Goal: Information Seeking & Learning: Find specific fact

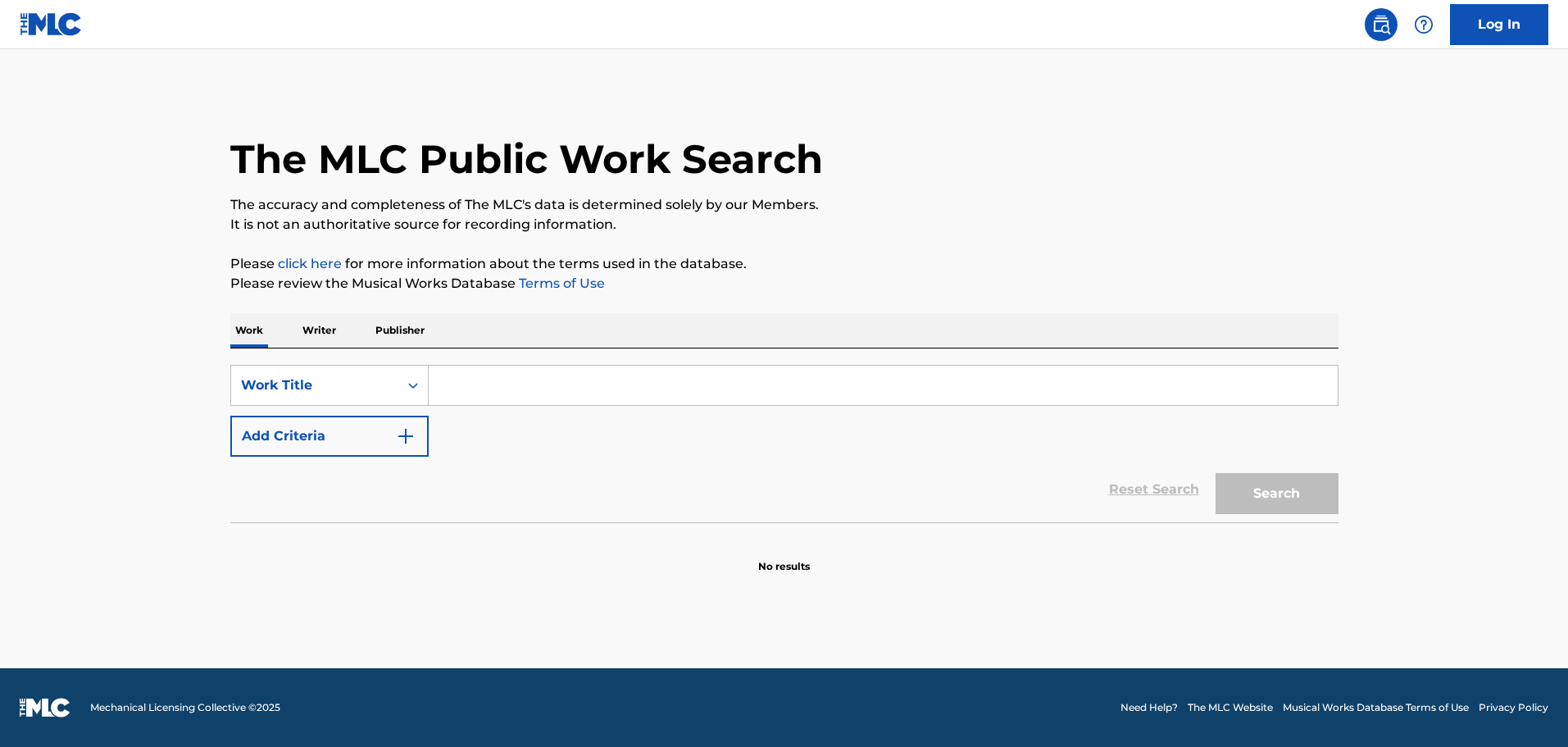
paste input "Zephyr"
click at [497, 384] on input "Search Form" at bounding box center [883, 385] width 909 height 39
type input "Zephyr"
click at [414, 420] on button "Add Criteria" at bounding box center [330, 436] width 199 height 41
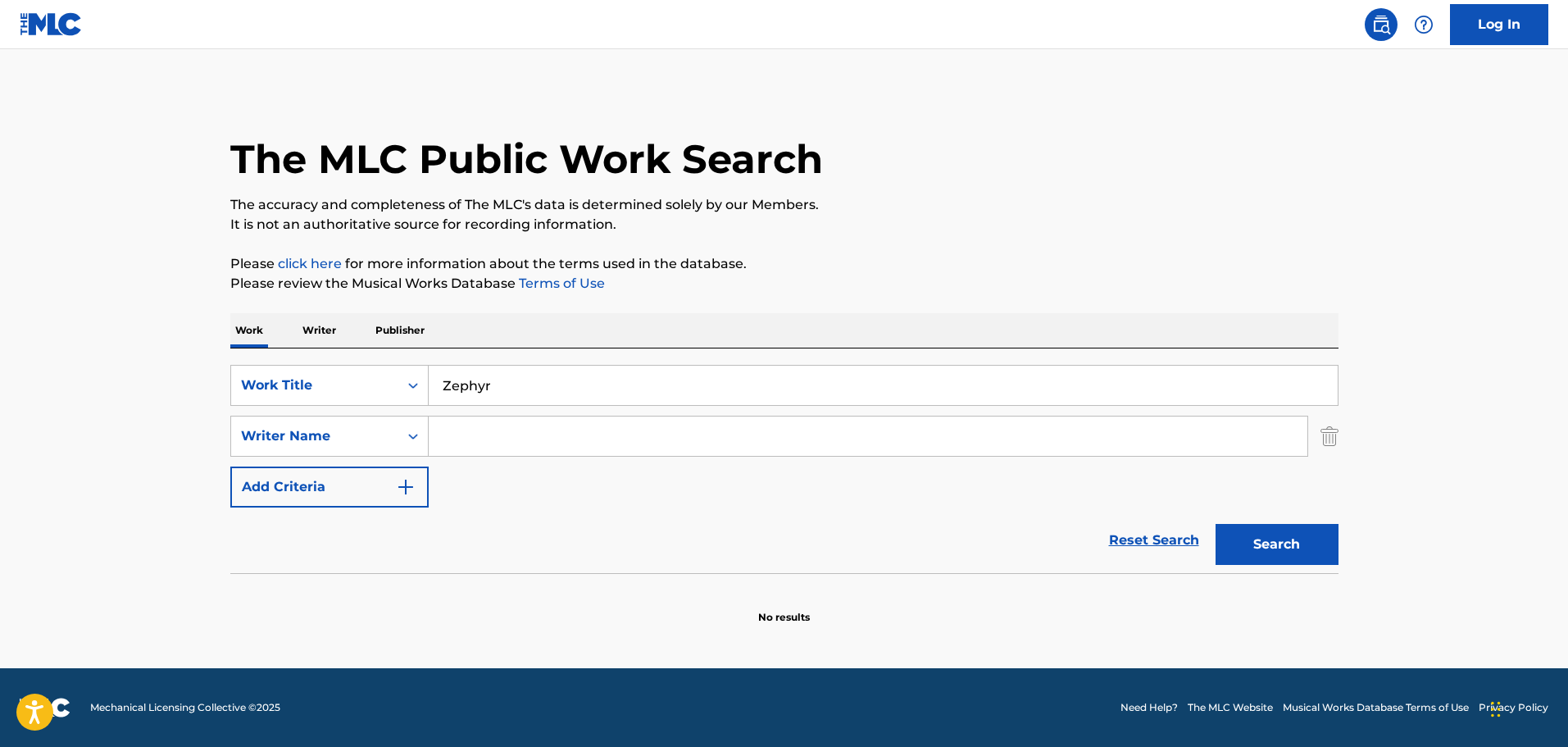
click at [613, 442] on input "Search Form" at bounding box center [867, 436] width 878 height 39
paste input "Fec Thomas James"
type input "Fec Thomas James"
click at [1253, 571] on div "Search" at bounding box center [1272, 541] width 131 height 66
click at [1248, 563] on button "Search" at bounding box center [1277, 544] width 123 height 41
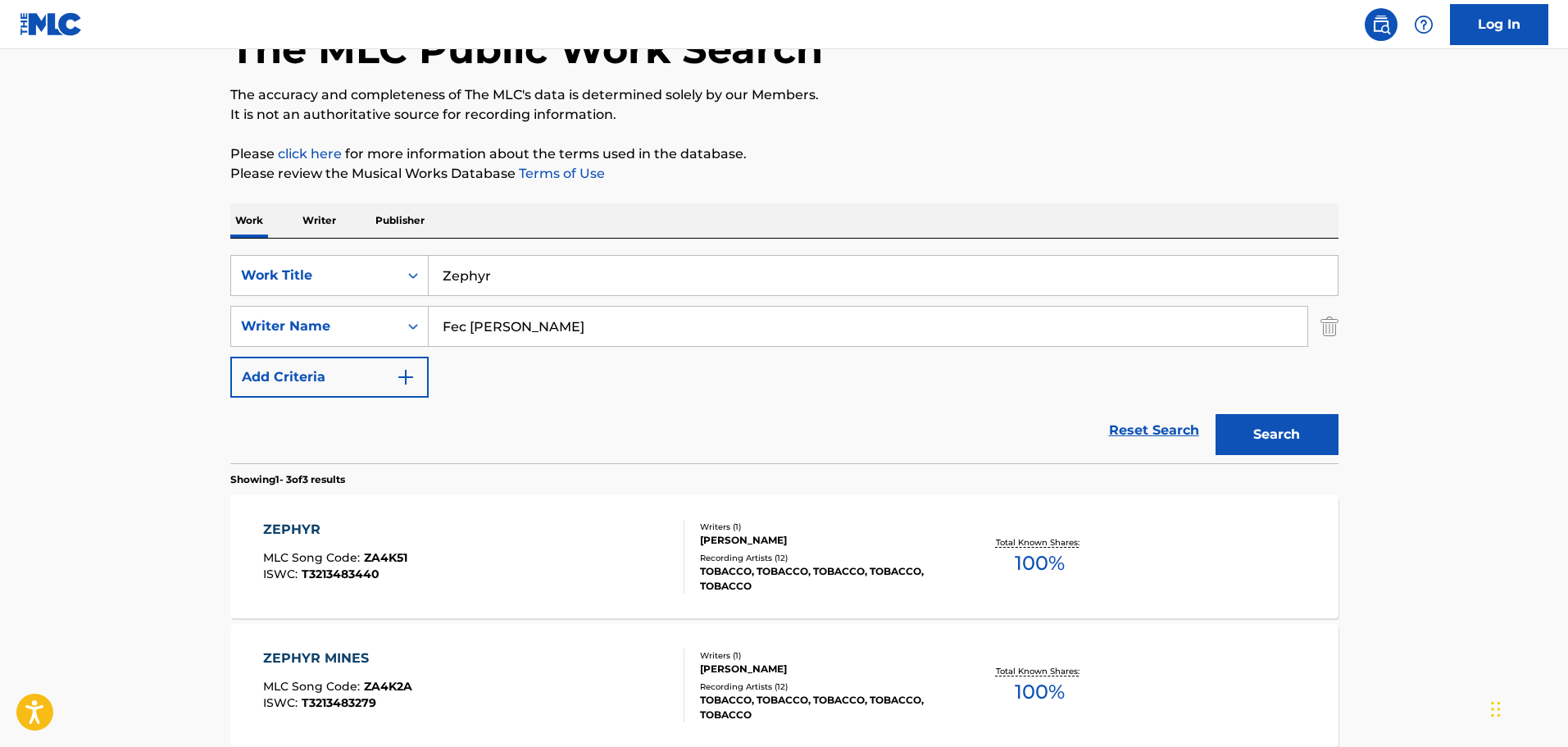
scroll to position [328, 0]
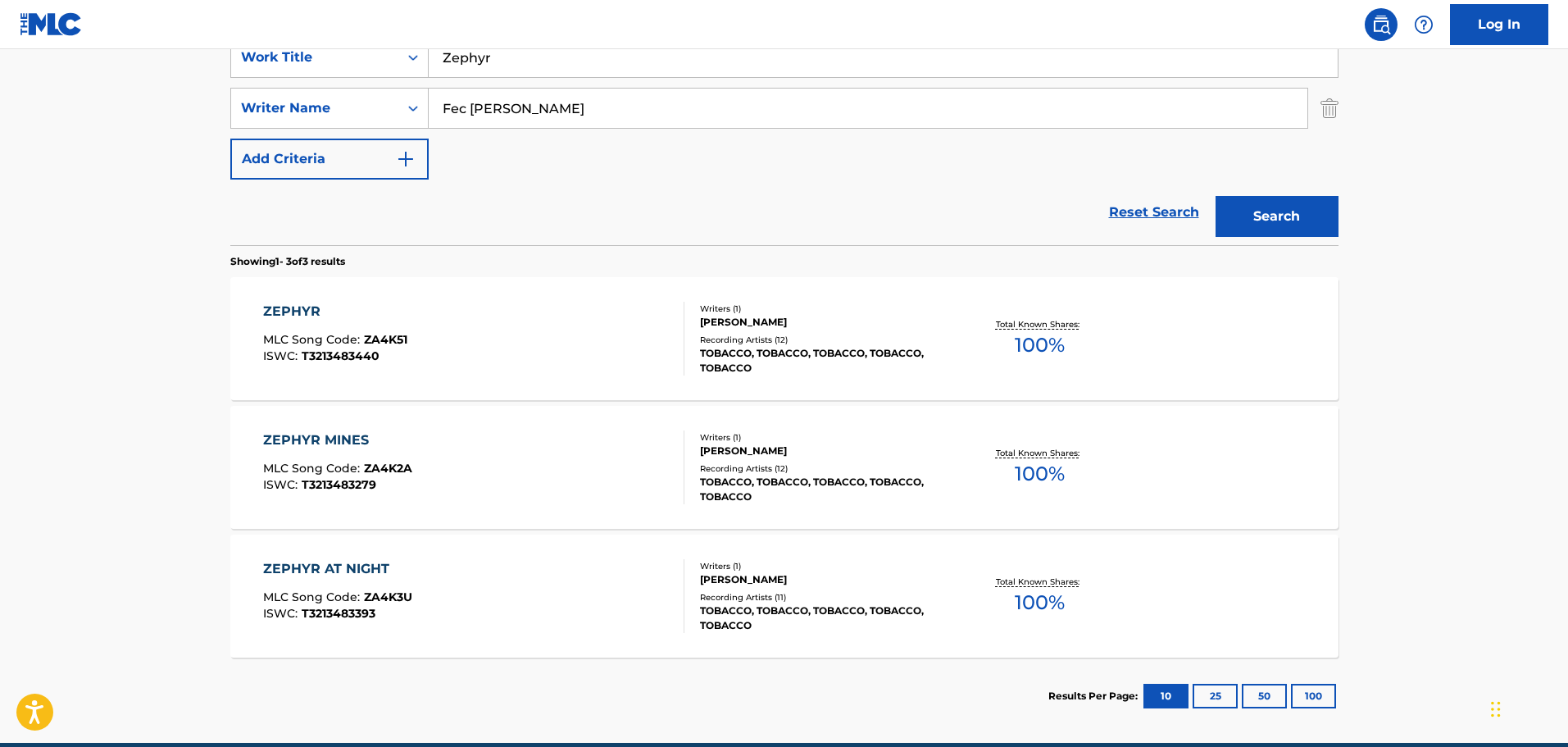
click at [802, 337] on div "Recording Artists ( 12 )" at bounding box center [824, 340] width 248 height 12
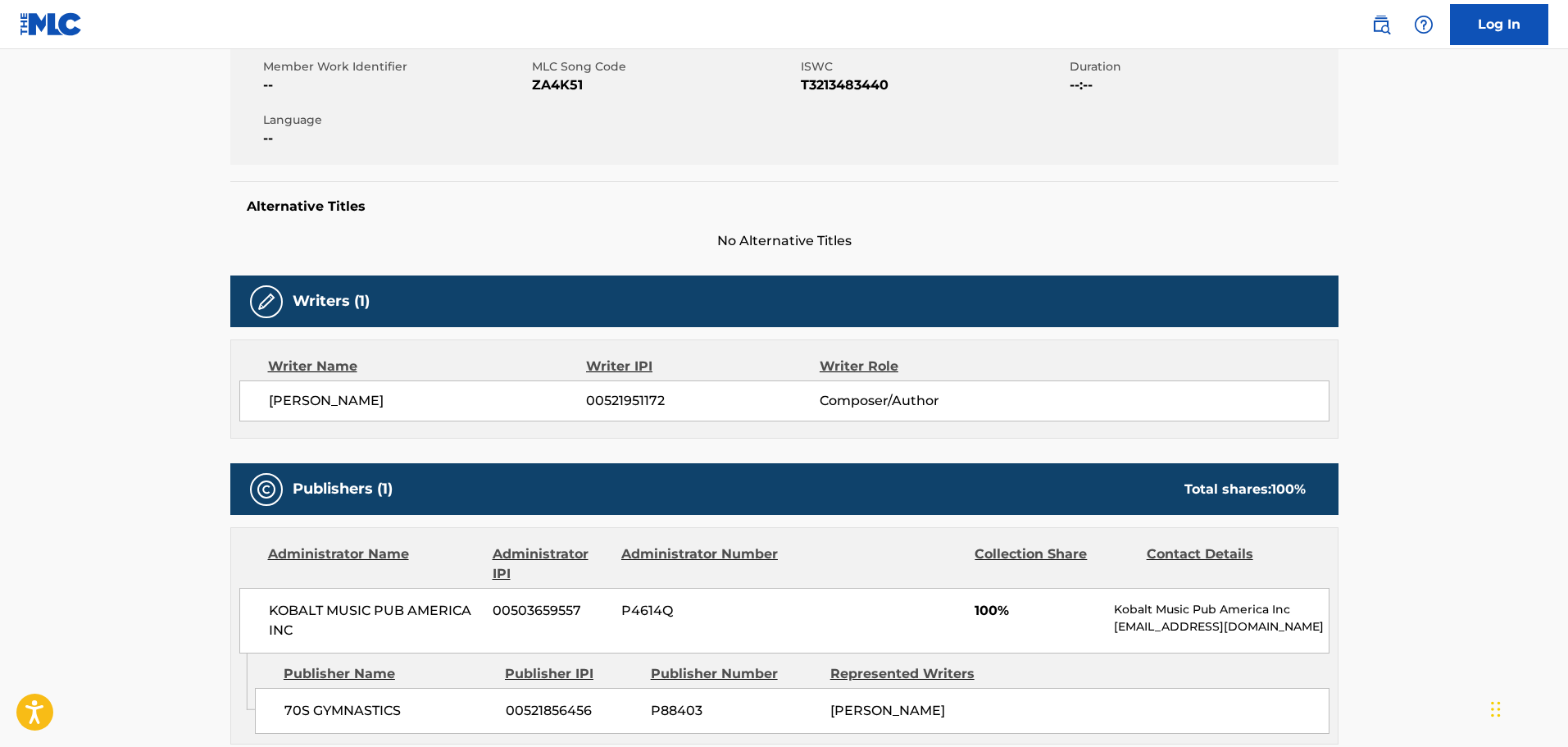
scroll to position [82, 0]
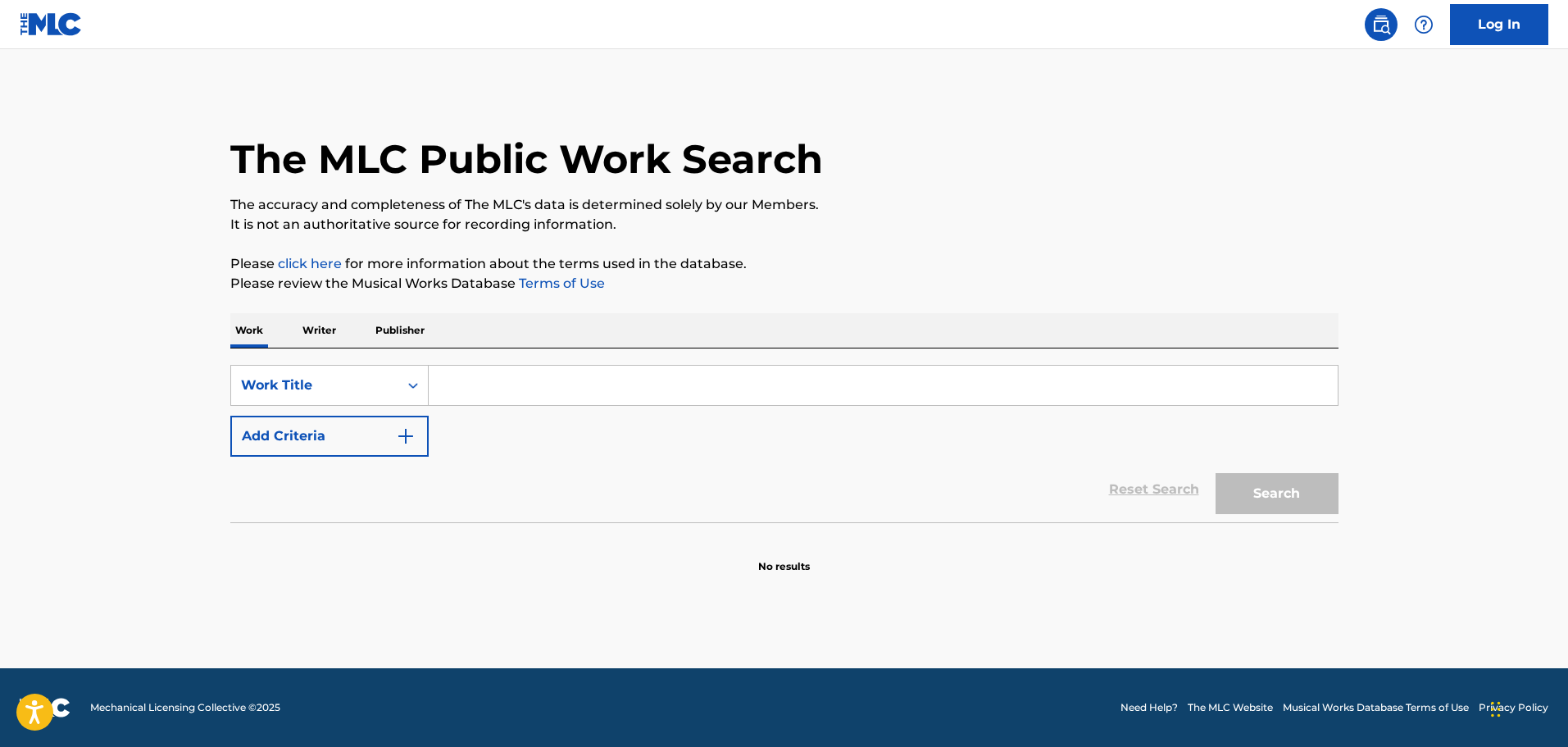
click at [629, 379] on input "Search Form" at bounding box center [883, 385] width 909 height 39
paste input "INFINITY AND BEYOND (INSTRUMENTAL)"
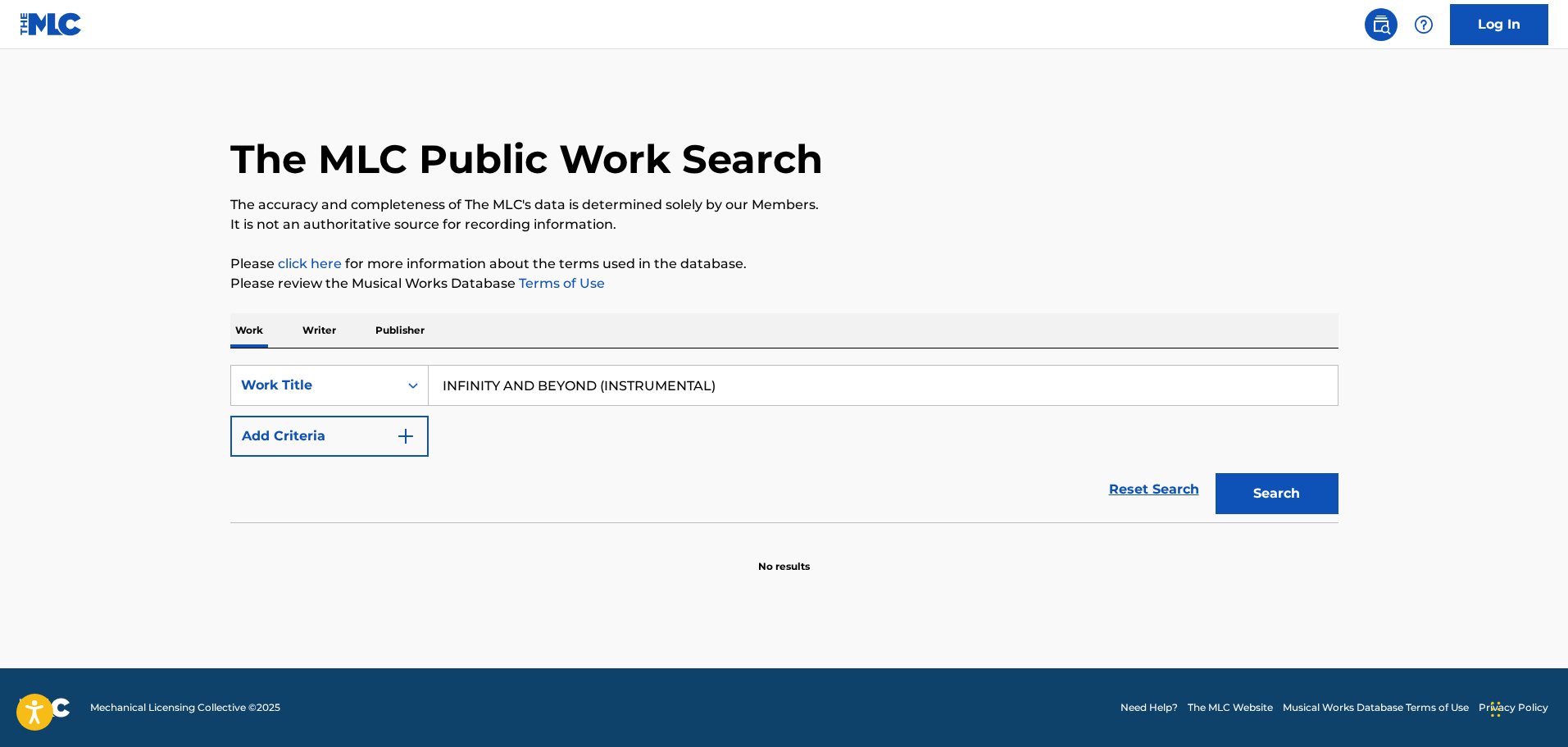
drag, startPoint x: 596, startPoint y: 386, endPoint x: 765, endPoint y: 380, distance: 169.1
click at [765, 380] on input "INFINITY AND BEYOND (INSTRUMENTAL)" at bounding box center [883, 385] width 909 height 39
type input "INFINITY AND BEYOND"
click at [413, 447] on button "Add Criteria" at bounding box center [330, 436] width 199 height 41
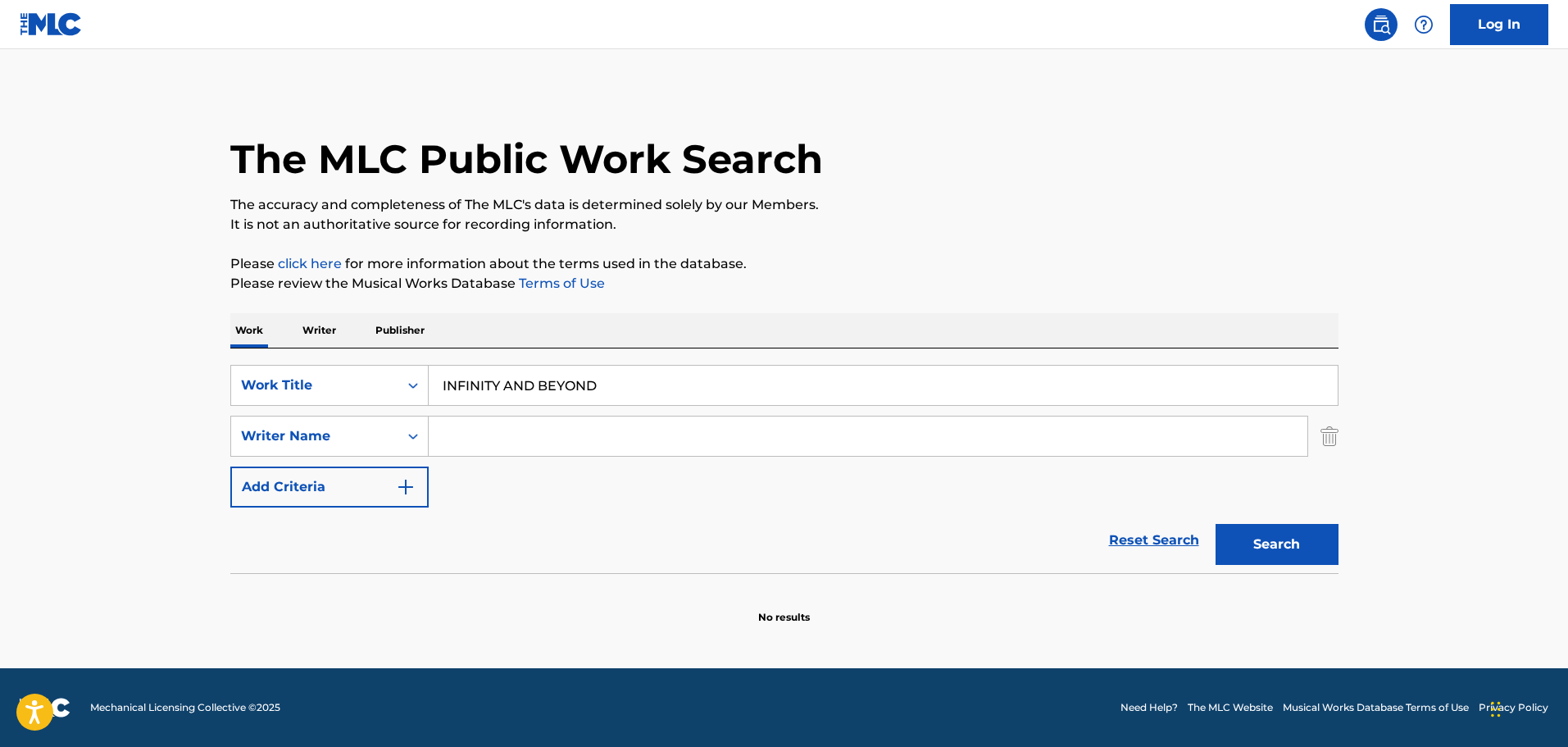
click at [495, 454] on input "Search Form" at bounding box center [867, 436] width 878 height 39
paste input "[PERSON_NAME]"
type input "[PERSON_NAME]"
click at [1257, 531] on button "Search" at bounding box center [1277, 544] width 123 height 41
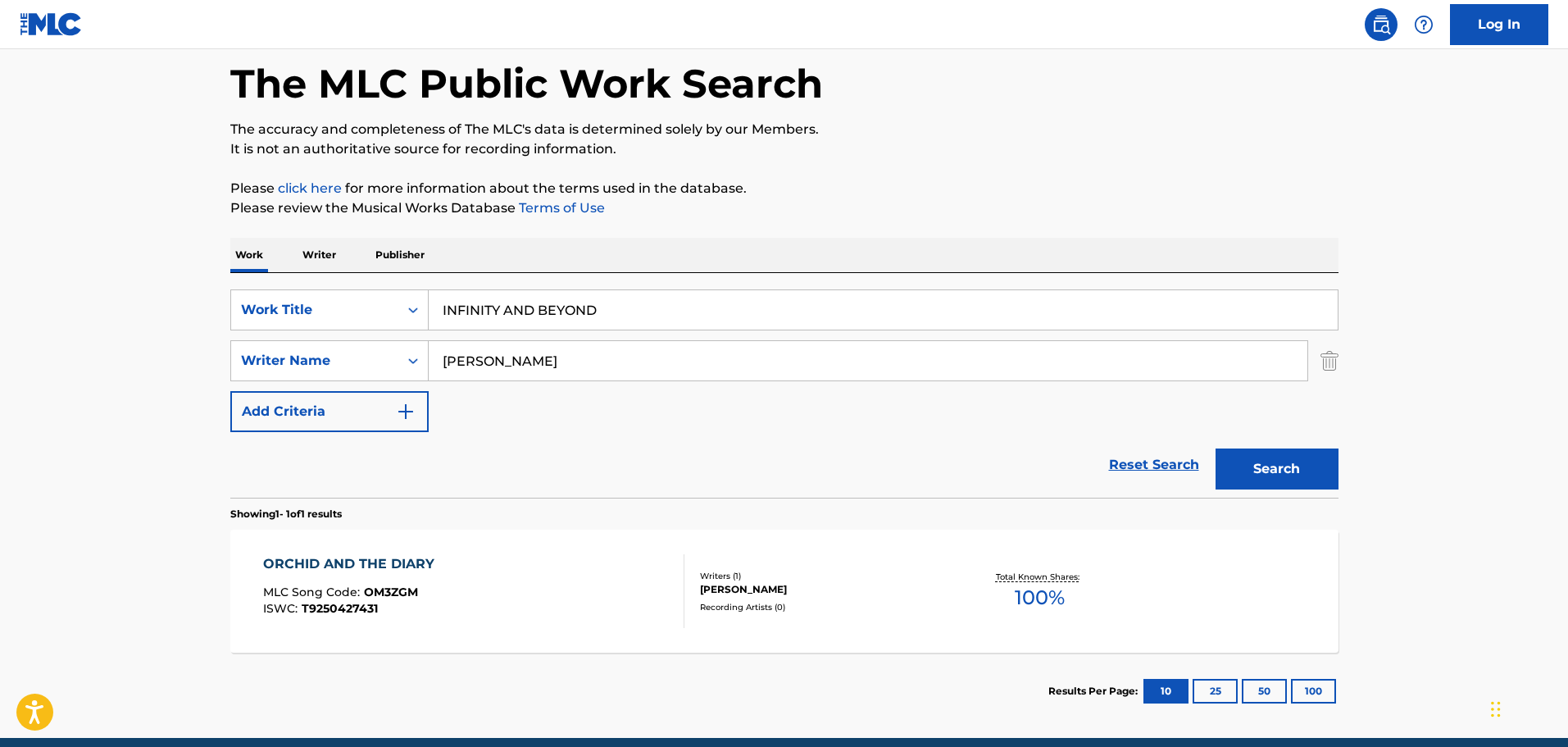
scroll to position [145, 0]
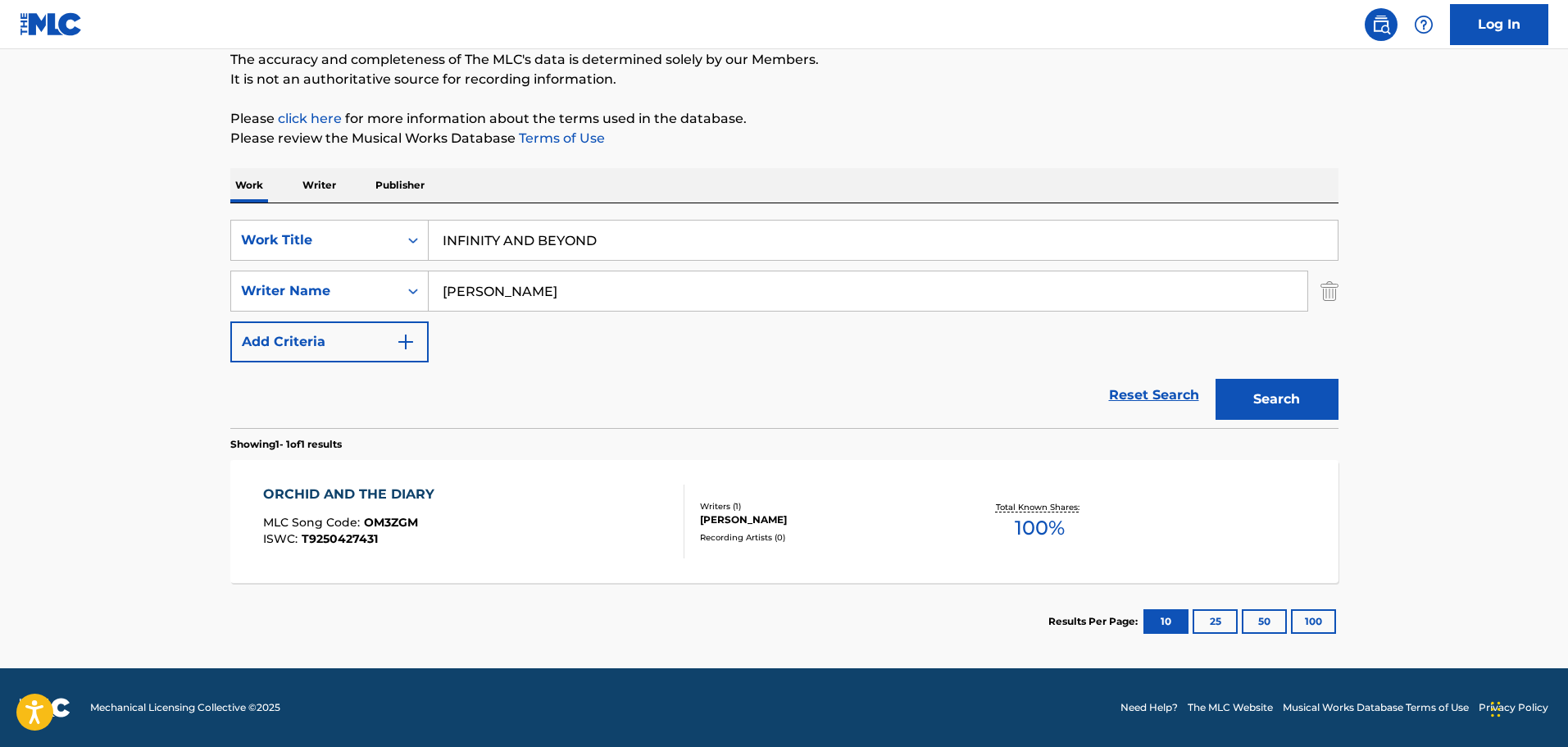
click at [756, 500] on div "Writers ( 1 )" at bounding box center [824, 506] width 248 height 12
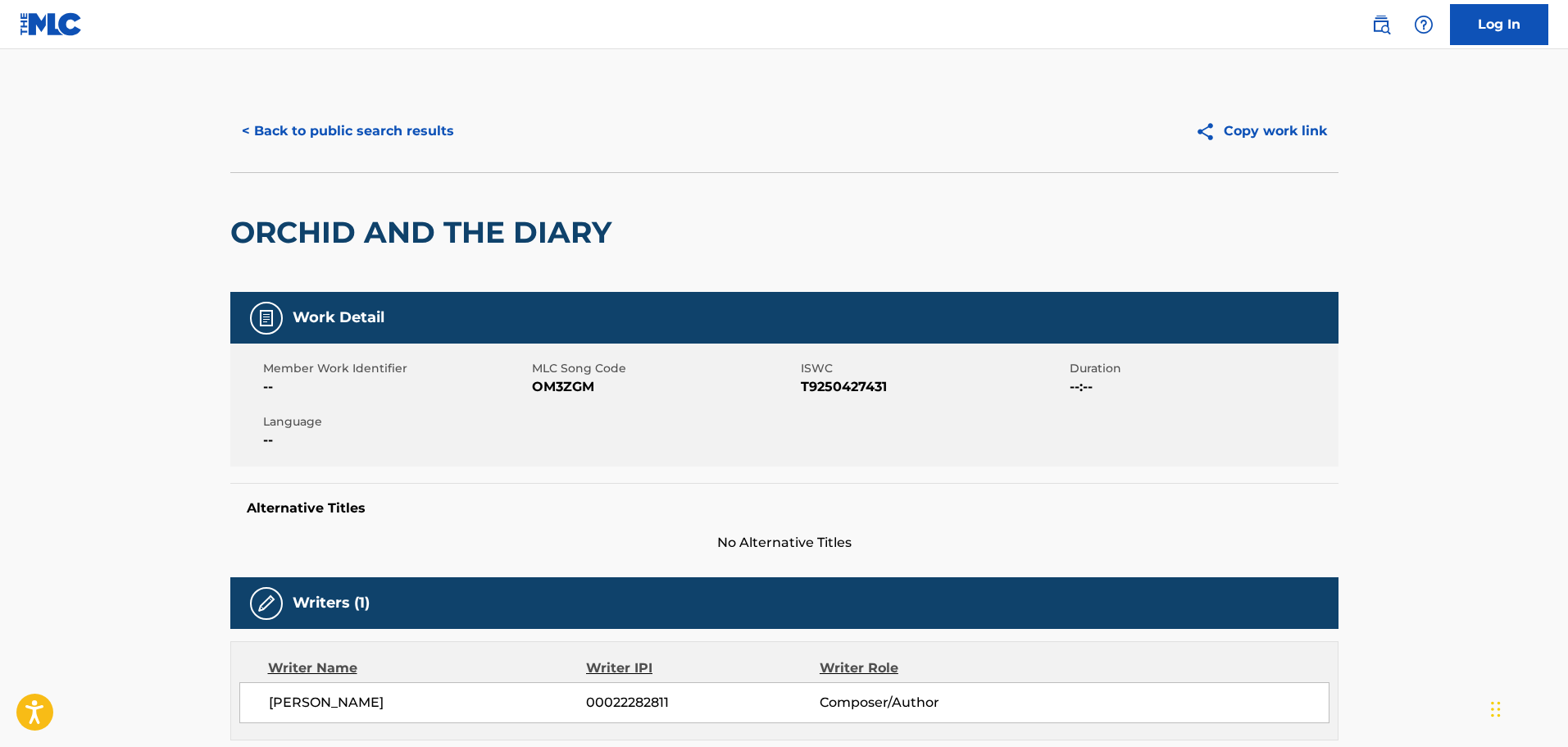
drag, startPoint x: 128, startPoint y: 102, endPoint x: 201, endPoint y: 48, distance: 90.8
click at [126, 102] on main "< Back to public search results Copy work link ORCHID AND THE DIARY Work Detail…" at bounding box center [784, 622] width 1568 height 1147
